Goal: Task Accomplishment & Management: Manage account settings

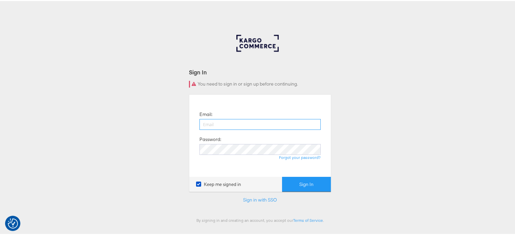
click at [206, 128] on input "email" at bounding box center [259, 123] width 121 height 11
type input "[PERSON_NAME][EMAIL_ADDRESS][DOMAIN_NAME]"
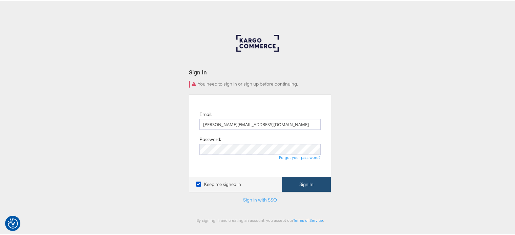
click at [303, 184] on button "Sign In" at bounding box center [306, 183] width 49 height 15
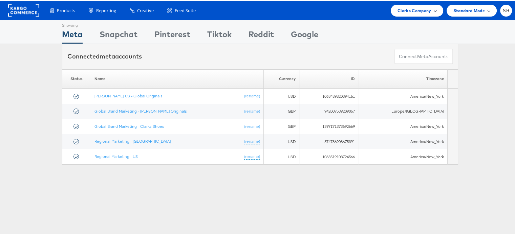
click at [398, 12] on span "Clarks Company" at bounding box center [415, 9] width 34 height 7
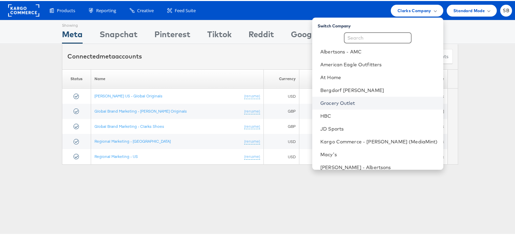
click at [348, 103] on link "Grocery Outlet" at bounding box center [379, 102] width 118 height 7
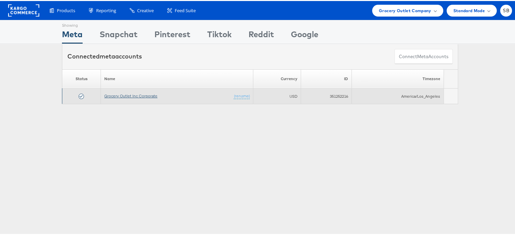
click at [133, 94] on link "Grocery Outlet Inc Corporate" at bounding box center [130, 94] width 53 height 5
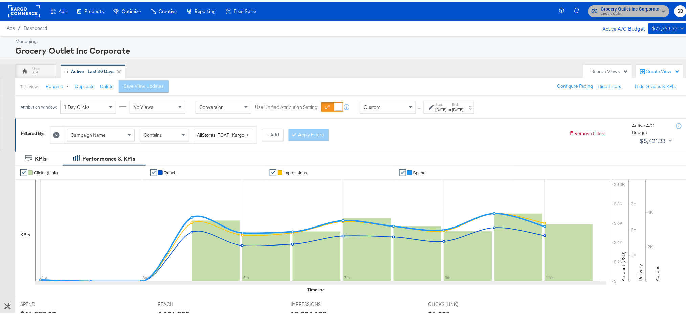
click at [616, 9] on span "Grocery Outlet" at bounding box center [630, 11] width 58 height 5
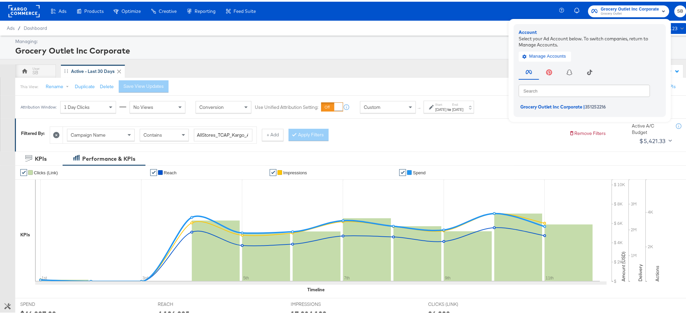
click at [17, 11] on rect at bounding box center [23, 9] width 31 height 12
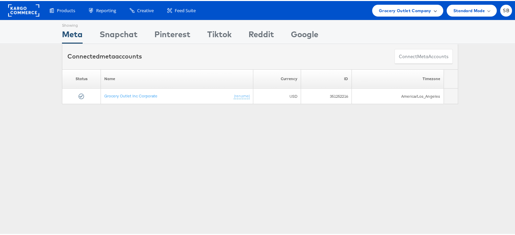
click at [390, 13] on span "Grocery Outlet Company" at bounding box center [405, 9] width 52 height 7
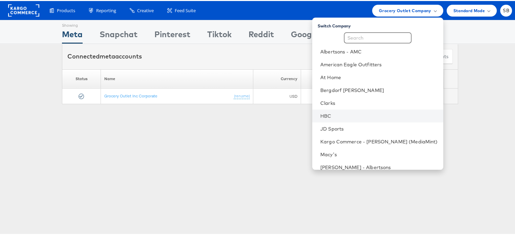
scroll to position [71, 0]
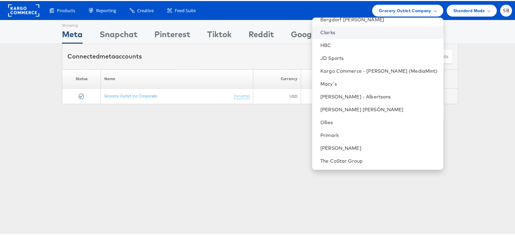
click at [337, 31] on link "Clarks" at bounding box center [379, 31] width 118 height 7
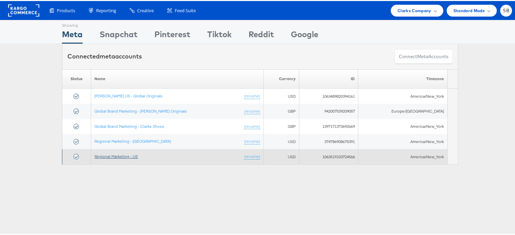
click at [105, 154] on link "Regional Marketing - US" at bounding box center [115, 155] width 43 height 5
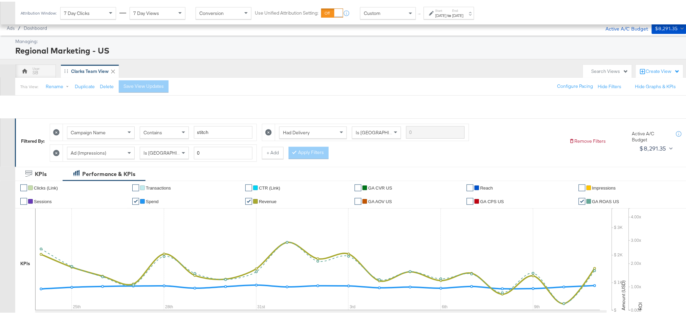
scroll to position [311, 0]
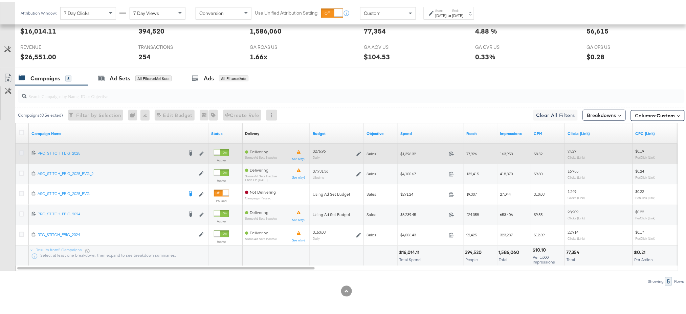
click at [20, 150] on icon at bounding box center [21, 151] width 5 height 5
click at [0, 0] on input "checkbox" at bounding box center [0, 0] width 0 height 0
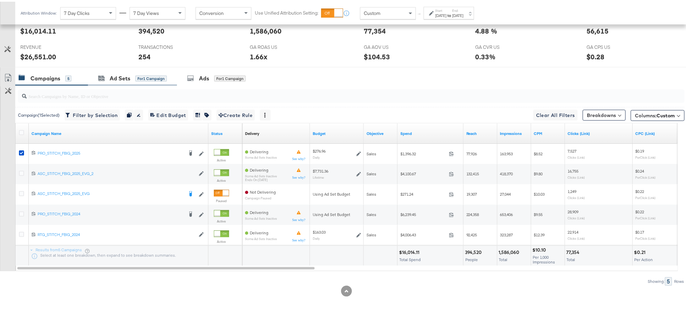
click at [110, 82] on div "Ad Sets for 1 Campaign" at bounding box center [132, 76] width 89 height 15
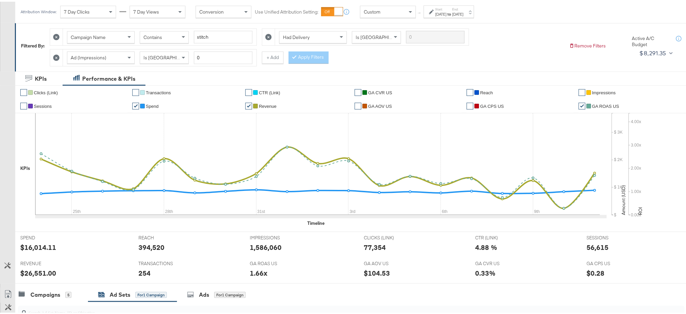
scroll to position [0, 0]
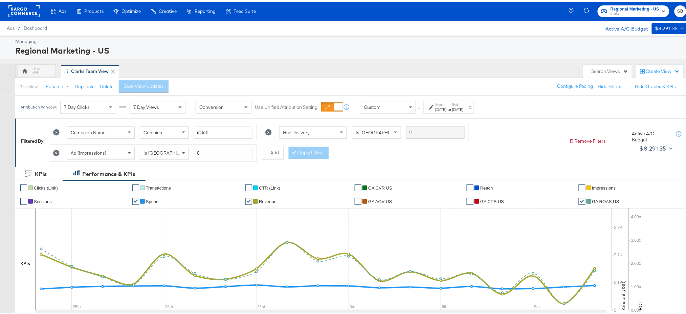
click at [56, 152] on icon at bounding box center [56, 151] width 6 height 6
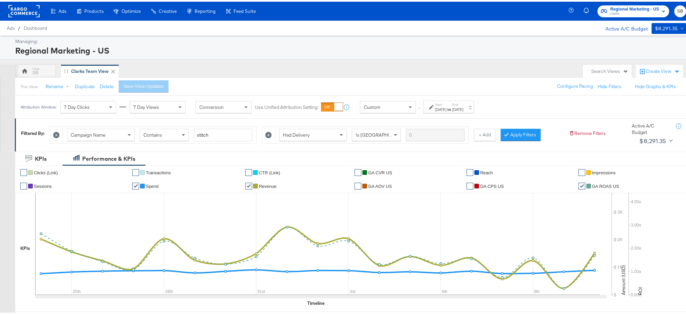
click at [271, 134] on icon at bounding box center [269, 133] width 6 height 6
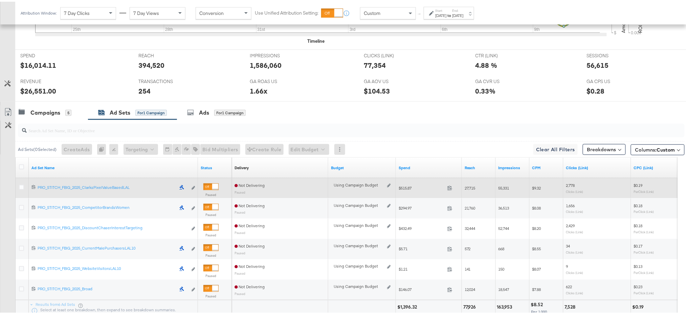
scroll to position [285, 0]
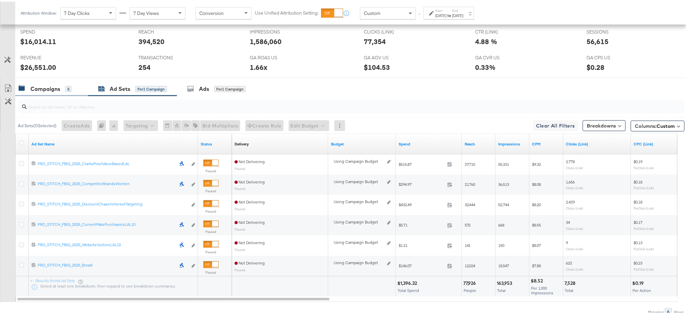
click at [52, 84] on div "Campaigns" at bounding box center [45, 87] width 30 height 8
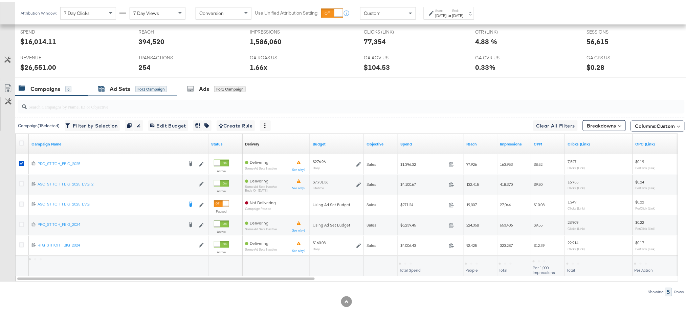
click at [101, 90] on div "Ad Sets for 1 Campaign" at bounding box center [132, 87] width 69 height 8
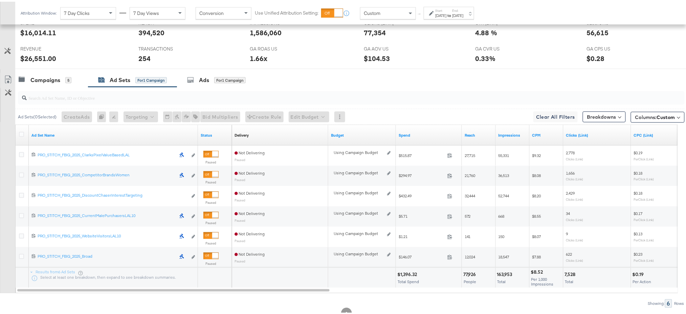
scroll to position [316, 0]
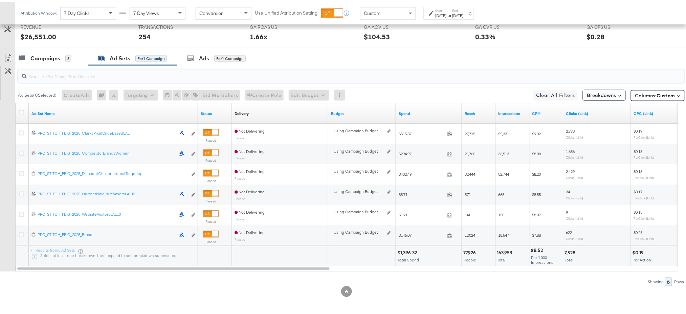
click at [54, 65] on input "search" at bounding box center [325, 71] width 597 height 13
click at [54, 55] on div "Campaigns" at bounding box center [45, 57] width 30 height 8
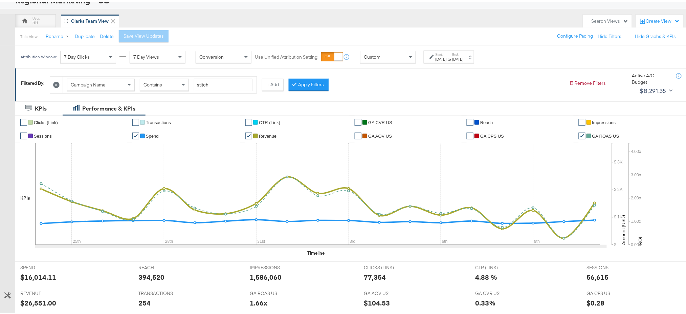
scroll to position [0, 0]
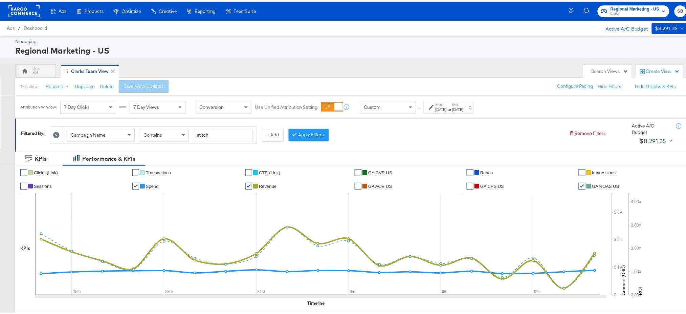
click at [56, 131] on icon at bounding box center [56, 133] width 6 height 6
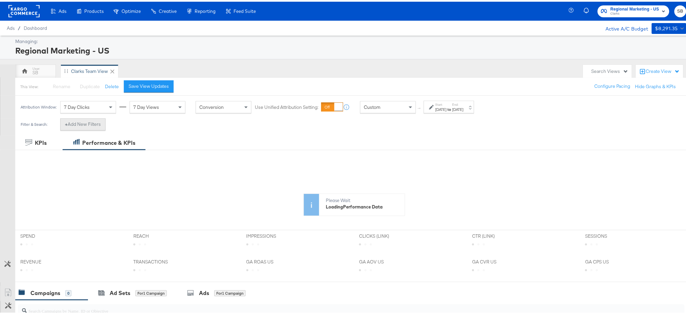
click at [84, 122] on button "+ Add New Filters" at bounding box center [82, 122] width 45 height 12
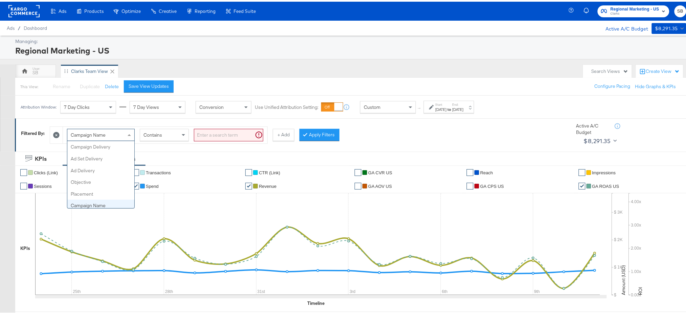
click at [108, 137] on div "Campaign Name" at bounding box center [100, 133] width 67 height 12
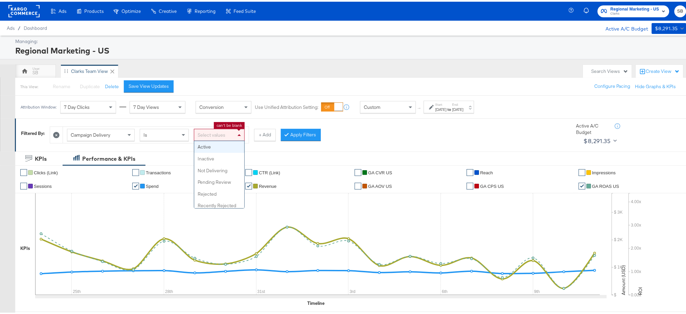
click at [209, 134] on div "Select values" at bounding box center [219, 133] width 50 height 12
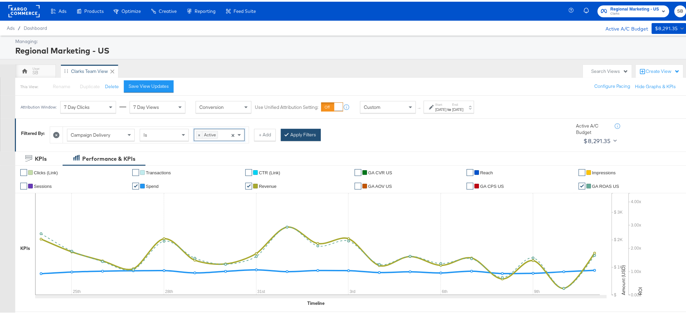
click at [306, 135] on button "Apply Filters" at bounding box center [301, 133] width 40 height 12
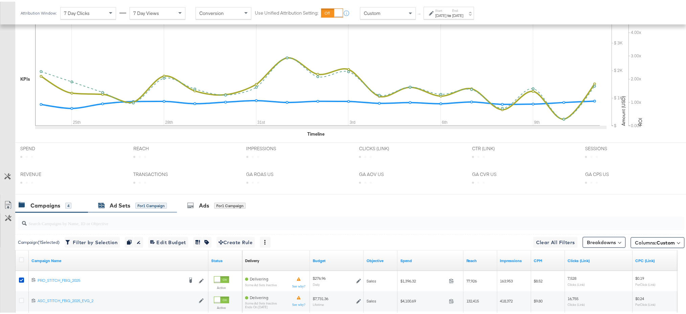
scroll to position [235, 0]
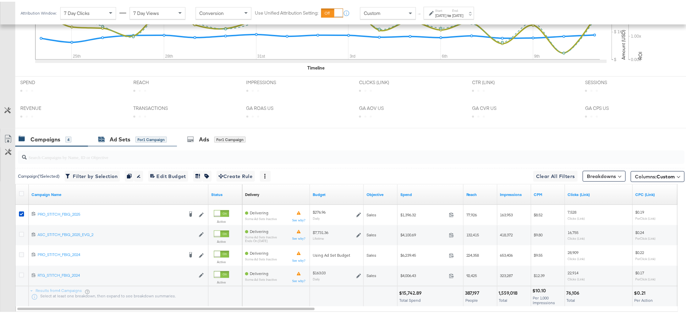
click at [122, 136] on div "Ad Sets" at bounding box center [120, 138] width 21 height 8
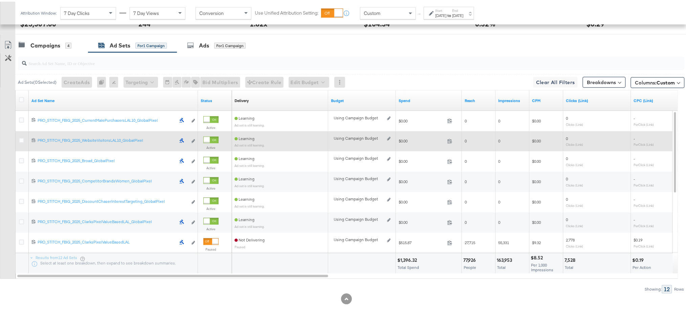
scroll to position [330, 0]
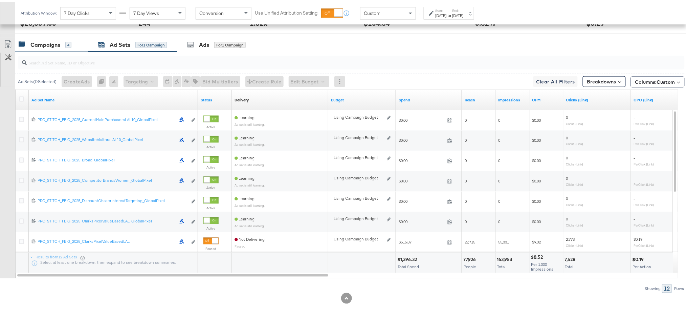
click at [44, 42] on div "Campaigns" at bounding box center [45, 43] width 30 height 8
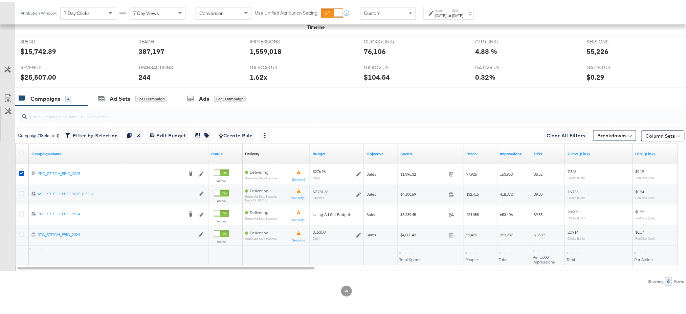
scroll to position [275, 0]
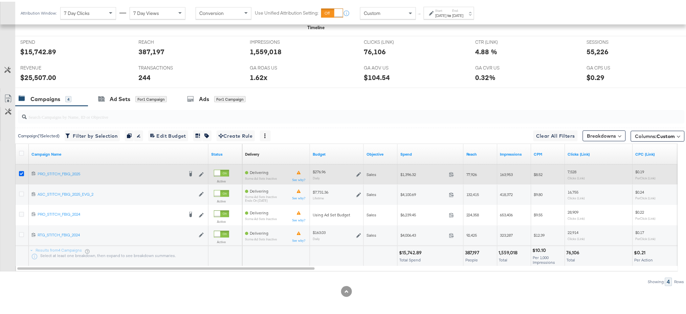
click at [21, 171] on icon at bounding box center [21, 171] width 5 height 5
click at [0, 0] on input "checkbox" at bounding box center [0, 0] width 0 height 0
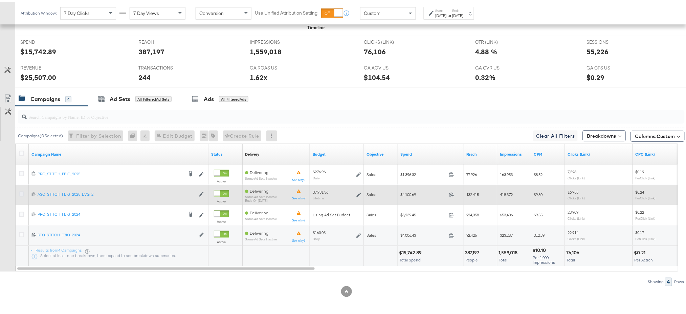
click at [20, 190] on icon at bounding box center [21, 192] width 5 height 5
click at [0, 0] on input "checkbox" at bounding box center [0, 0] width 0 height 0
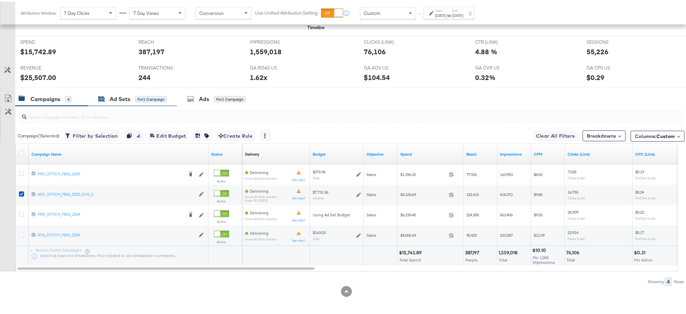
click at [107, 97] on div "Ad Sets for 1 Campaign" at bounding box center [132, 97] width 69 height 8
